Goal: Find specific page/section: Find specific page/section

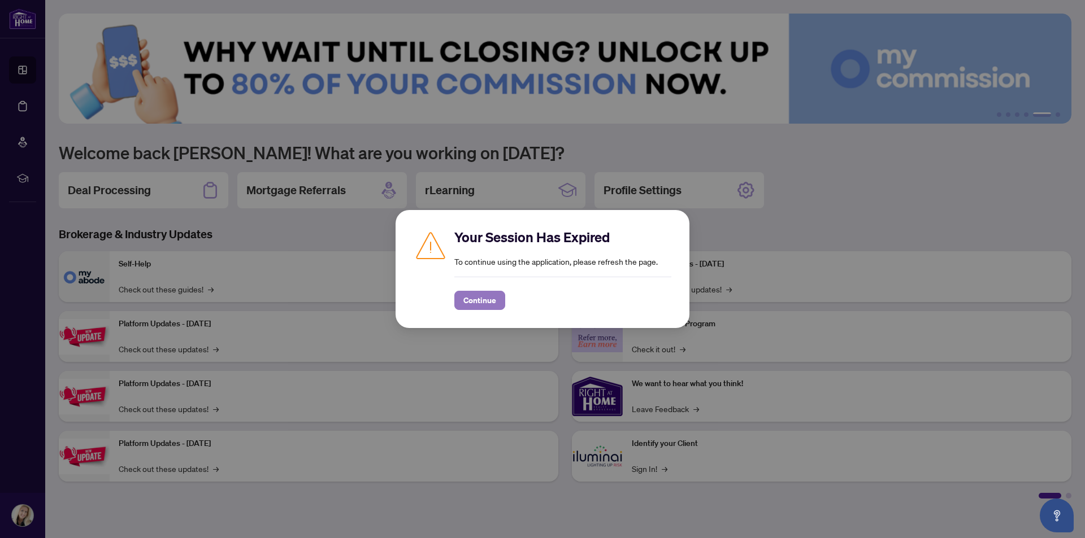
click at [493, 298] on span "Continue" at bounding box center [479, 300] width 33 height 18
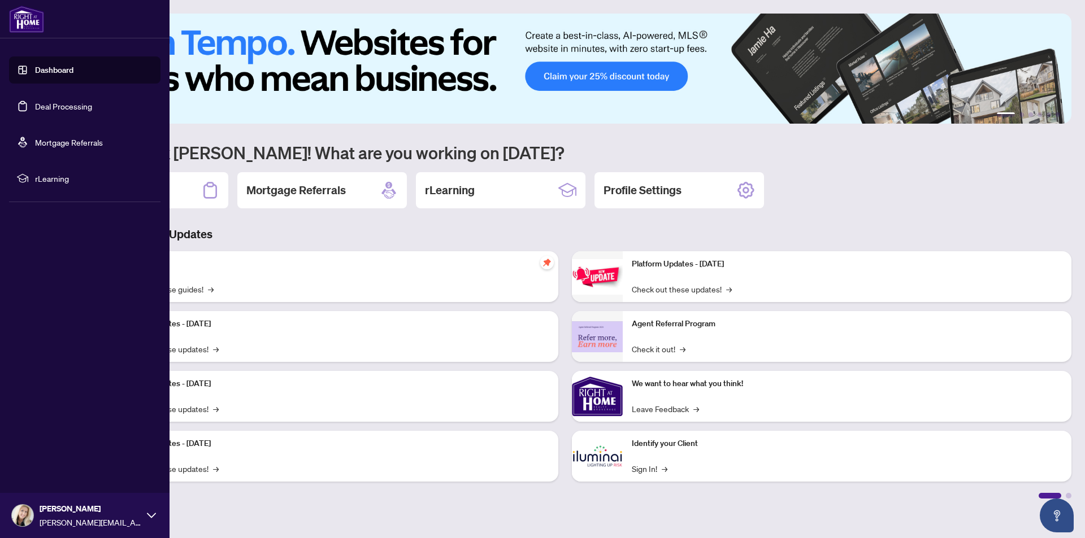
click at [66, 102] on link "Deal Processing" at bounding box center [63, 106] width 57 height 10
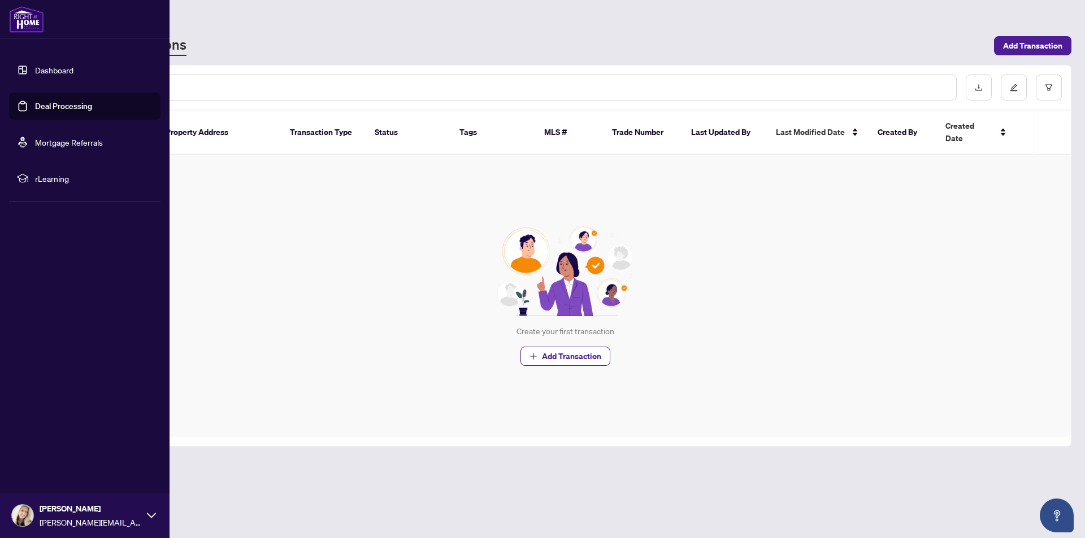
click at [55, 106] on link "Deal Processing" at bounding box center [63, 106] width 57 height 10
click at [75, 144] on link "Mortgage Referrals" at bounding box center [69, 142] width 68 height 10
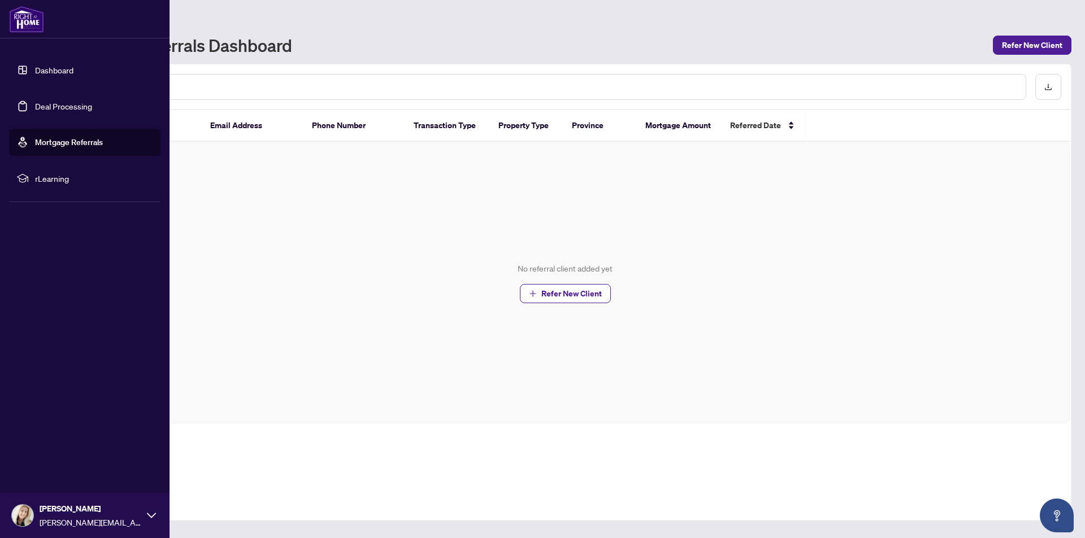
click at [49, 106] on link "Deal Processing" at bounding box center [63, 106] width 57 height 10
